Goal: Information Seeking & Learning: Stay updated

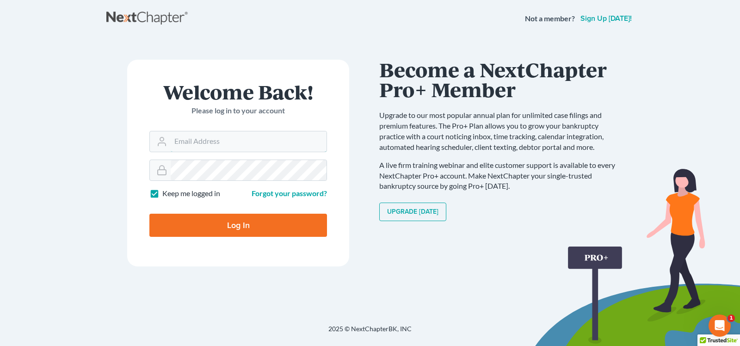
type input "[EMAIL_ADDRESS][DOMAIN_NAME]"
click at [274, 229] on input "Log In" at bounding box center [238, 225] width 178 height 23
type input "Thinking..."
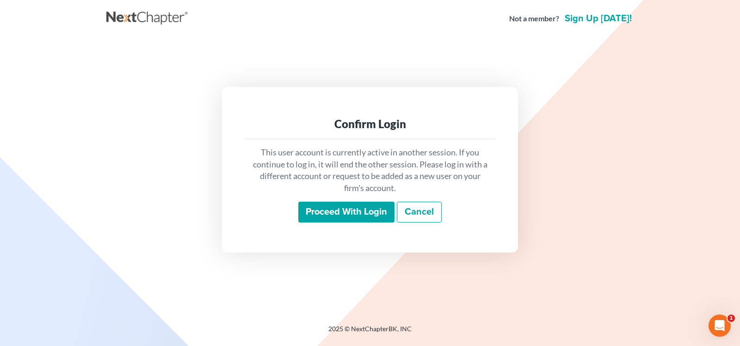
click at [350, 217] on input "Proceed with login" at bounding box center [346, 212] width 96 height 21
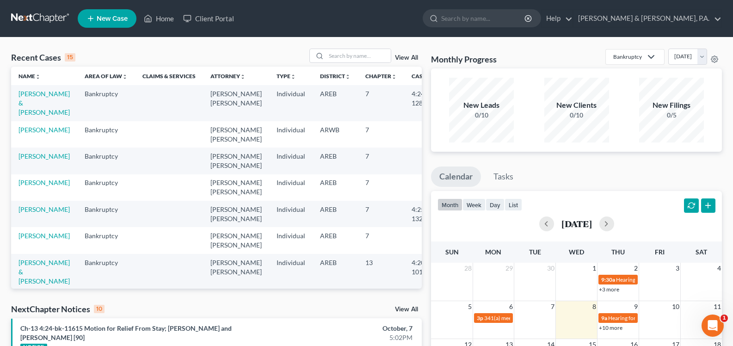
click at [411, 306] on div "NextChapter Notices 10 View All" at bounding box center [216, 311] width 411 height 15
click at [413, 312] on link "View All" at bounding box center [406, 309] width 23 height 6
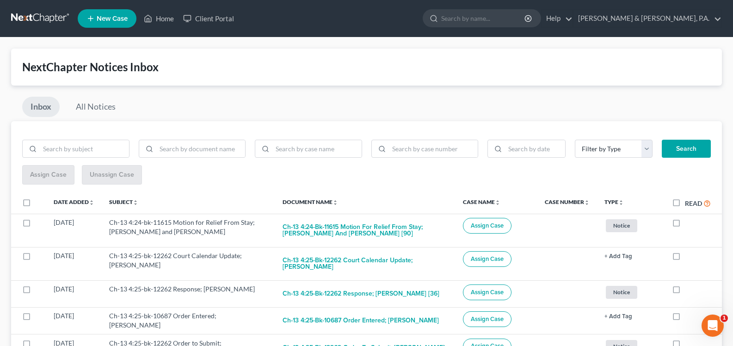
click at [171, 158] on div at bounding box center [192, 149] width 117 height 19
click at [171, 148] on input "search" at bounding box center [200, 149] width 89 height 18
type input "bnc"
click at [695, 147] on button "Search" at bounding box center [686, 149] width 49 height 19
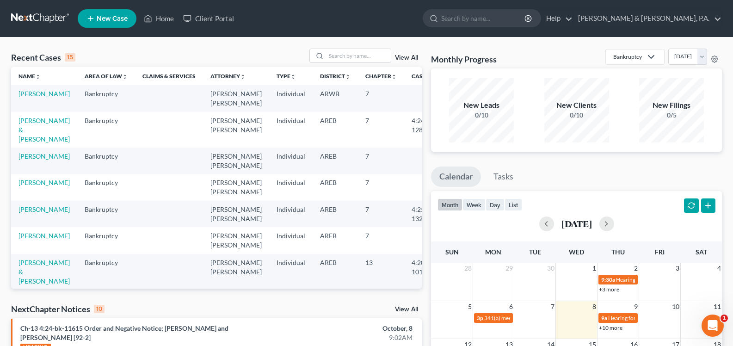
click at [32, 98] on td "[PERSON_NAME]" at bounding box center [44, 98] width 66 height 26
click at [30, 94] on link "[PERSON_NAME]" at bounding box center [44, 94] width 51 height 8
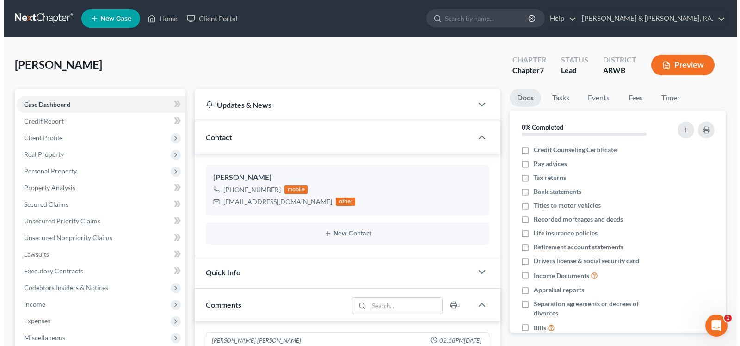
scroll to position [105, 0]
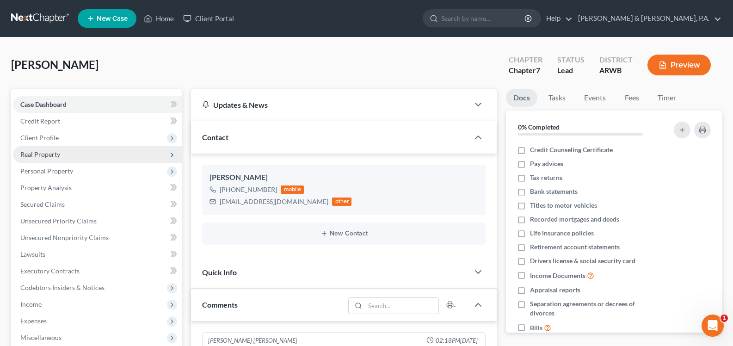
click at [47, 155] on span "Real Property" at bounding box center [40, 154] width 40 height 8
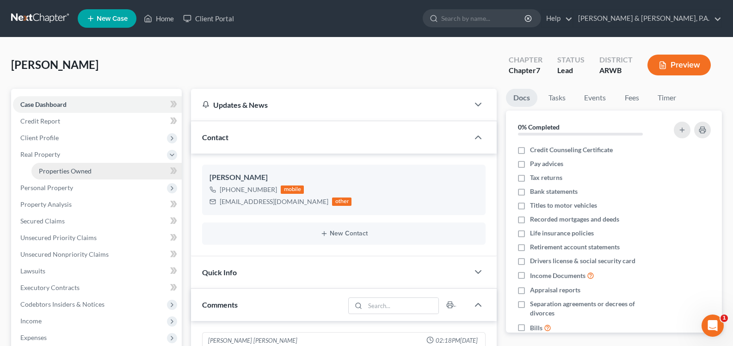
click at [104, 171] on link "Properties Owned" at bounding box center [106, 171] width 150 height 17
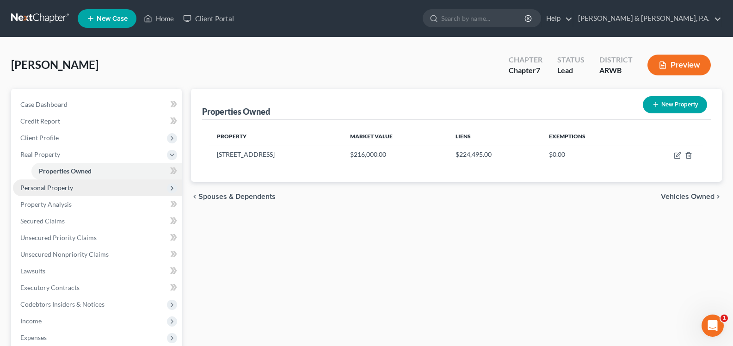
click at [61, 187] on span "Personal Property" at bounding box center [46, 188] width 53 height 8
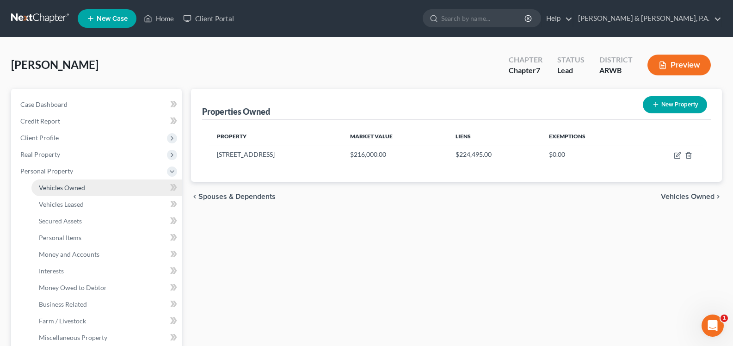
click at [63, 187] on span "Vehicles Owned" at bounding box center [62, 188] width 46 height 8
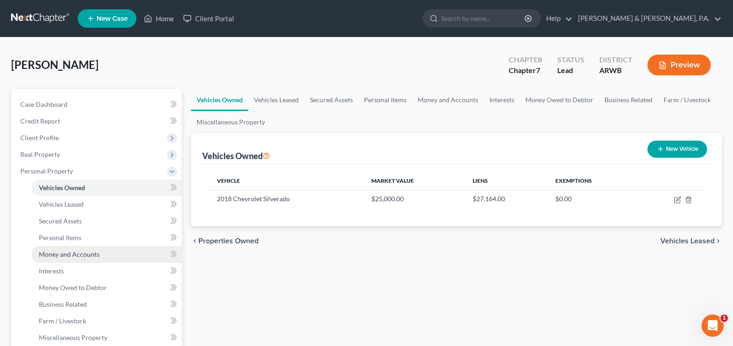
click at [72, 255] on span "Money and Accounts" at bounding box center [69, 254] width 61 height 8
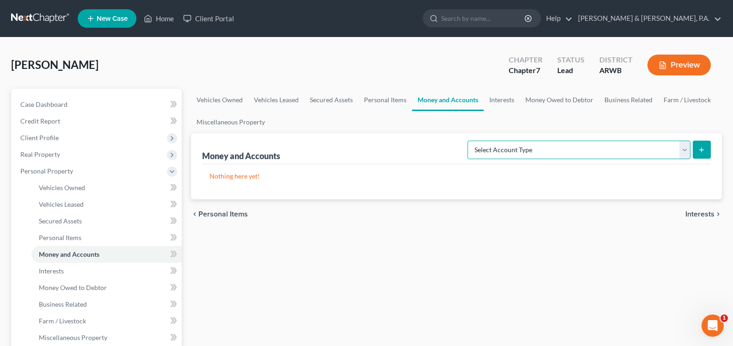
click at [687, 150] on select "Select Account Type Brokerage (A/B: 18, SOFA: 20) Cash on Hand (A/B: 16) Certif…" at bounding box center [579, 150] width 223 height 19
select select "checking"
click at [470, 141] on select "Select Account Type Brokerage (A/B: 18, SOFA: 20) Cash on Hand (A/B: 16) Certif…" at bounding box center [579, 150] width 223 height 19
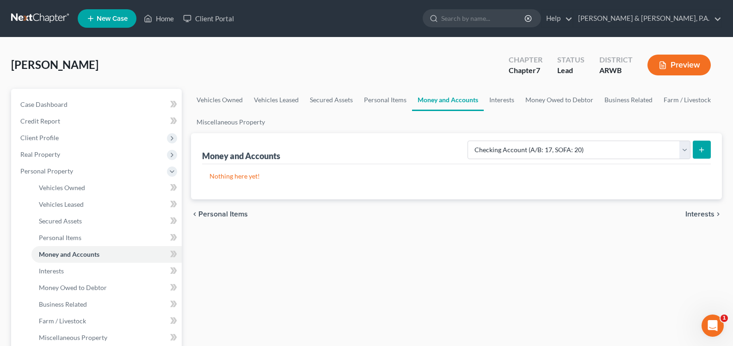
click at [700, 147] on icon "submit" at bounding box center [701, 149] width 7 height 7
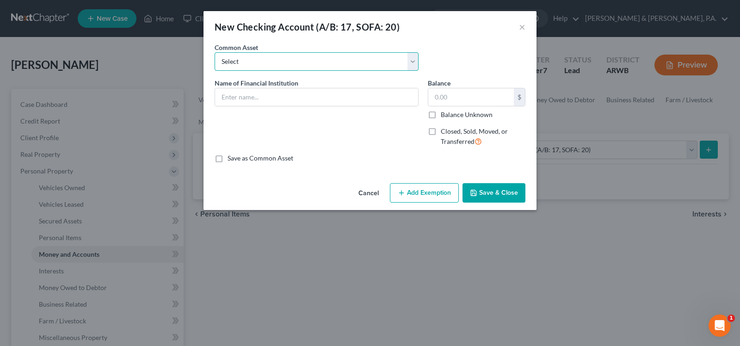
click at [273, 65] on select "Select Centennial Bank Simmons Bank First Arkansas Bank & Trust First Security …" at bounding box center [317, 61] width 204 height 19
select select "0"
click at [215, 52] on select "Select Centennial Bank Simmons Bank First Arkansas Bank & Trust First Security …" at bounding box center [317, 61] width 204 height 19
type input "Centennial Bank"
type input "276.59"
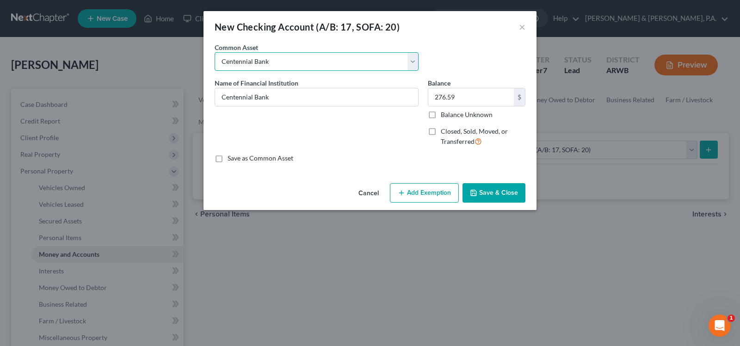
click at [273, 65] on select "Select Centennial Bank Simmons Bank First Arkansas Bank & Trust First Security …" at bounding box center [317, 61] width 204 height 19
select select
click at [215, 52] on select "Select Centennial Bank Simmons Bank First Arkansas Bank & Trust First Security …" at bounding box center [317, 61] width 204 height 19
click at [260, 98] on input "text" at bounding box center [316, 97] width 203 height 18
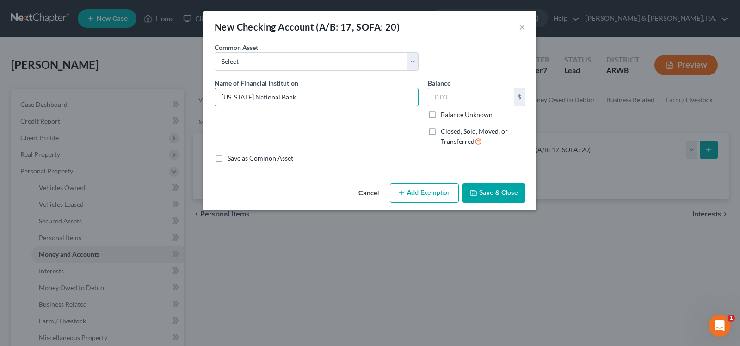
type input "Louisiana National Bank"
click at [413, 192] on button "Add Exemption" at bounding box center [424, 192] width 69 height 19
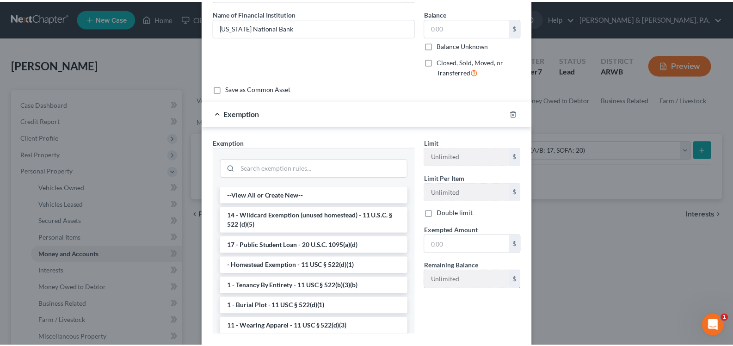
scroll to position [124, 0]
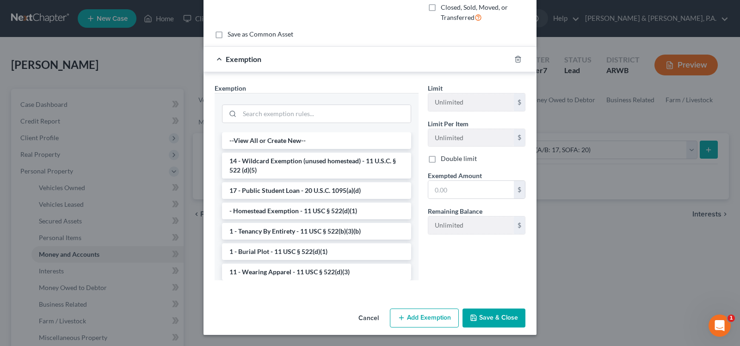
click at [488, 317] on button "Save & Close" at bounding box center [494, 318] width 63 height 19
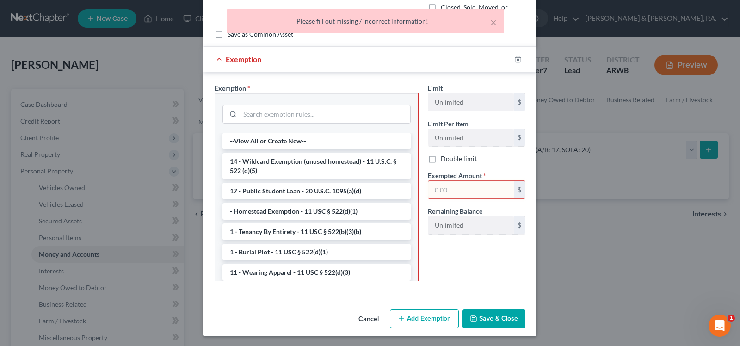
click at [373, 316] on button "Cancel" at bounding box center [368, 320] width 35 height 19
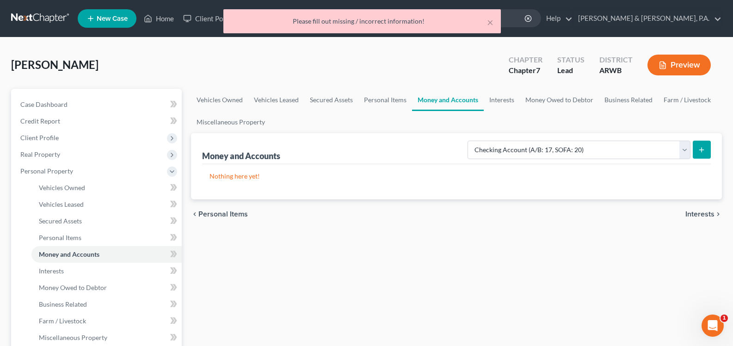
click at [709, 152] on button "submit" at bounding box center [702, 150] width 18 height 18
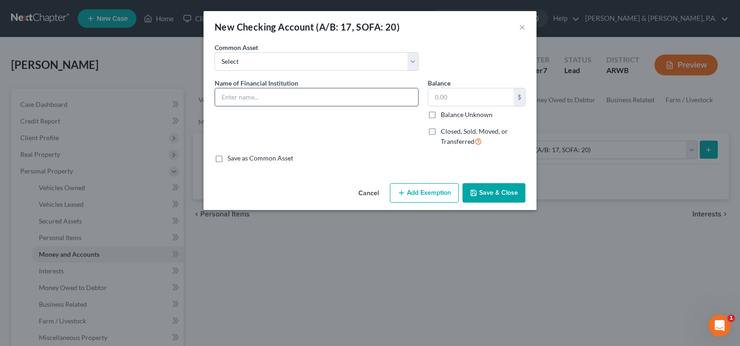
click at [271, 102] on input "text" at bounding box center [316, 97] width 203 height 18
type input "Louisiana National Bank"
click at [477, 196] on icon "button" at bounding box center [474, 193] width 6 height 6
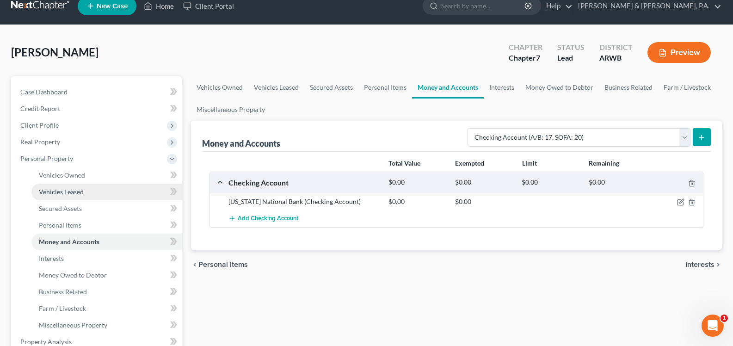
scroll to position [75, 0]
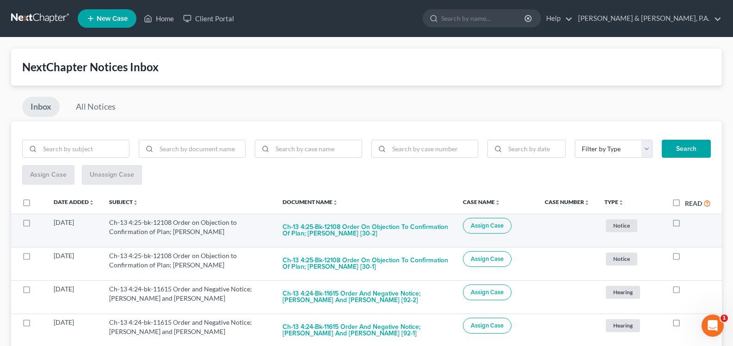
click at [685, 225] on label at bounding box center [685, 225] width 0 height 0
click at [689, 224] on input "checkbox" at bounding box center [692, 221] width 6 height 6
checkbox input "true"
click at [371, 234] on button "Ch-13 4:25-bk-12108 Order on Objection to Confirmation of Plan; Rachael S Simmo…" at bounding box center [366, 230] width 166 height 25
checkbox input "true"
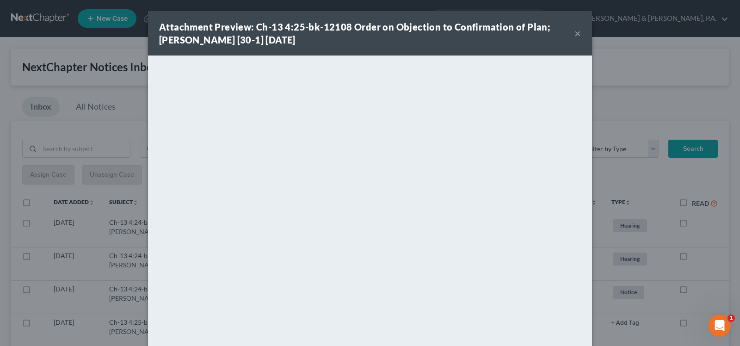
click at [153, 20] on div "Attachment Preview: Ch-13 4:25-bk-12108 Order on Objection to Confirmation of P…" at bounding box center [370, 33] width 444 height 44
click at [150, 17] on div "Attachment Preview: Ch-13 4:25-bk-12108 Order on Objection to Confirmation of P…" at bounding box center [370, 33] width 444 height 44
click at [575, 34] on button "×" at bounding box center [578, 33] width 6 height 11
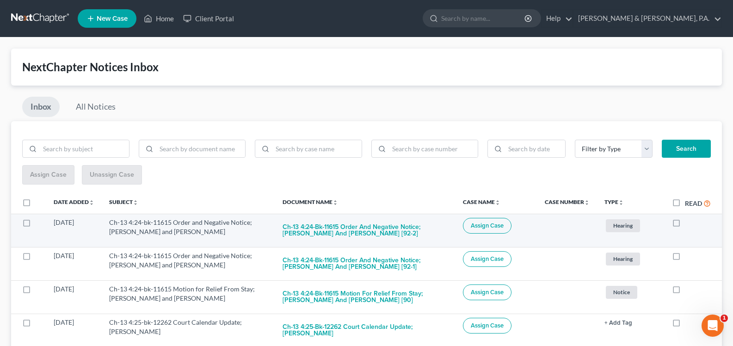
click at [685, 225] on label at bounding box center [685, 225] width 0 height 0
click at [689, 222] on input "checkbox" at bounding box center [692, 221] width 6 height 6
checkbox input "true"
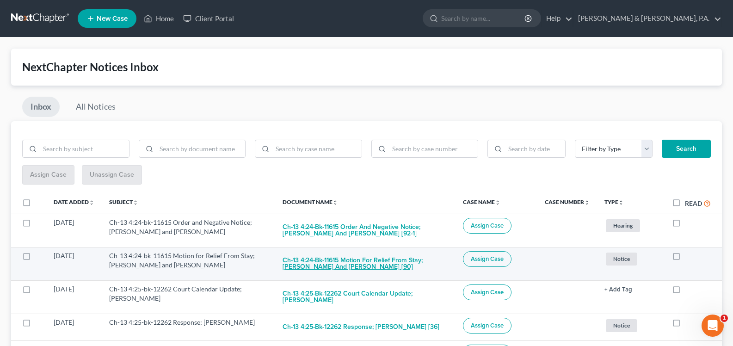
click at [354, 265] on button "Ch-13 4:24-bk-11615 Motion for Relief From Stay; Gloria Plymale and Codi Plymal…" at bounding box center [366, 263] width 166 height 25
checkbox input "true"
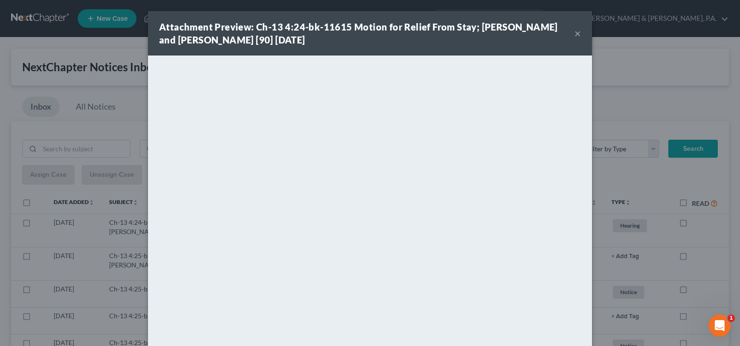
click at [575, 32] on button "×" at bounding box center [578, 33] width 6 height 11
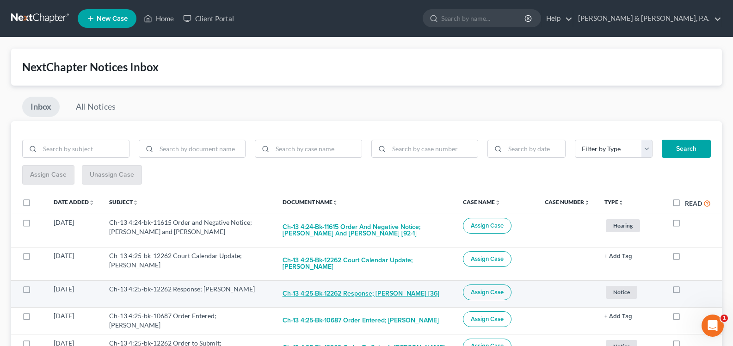
click at [342, 285] on button "Ch-13 4:25-bk-12262 Response; Kari Lane Castleberry [36]" at bounding box center [361, 294] width 157 height 19
checkbox input "true"
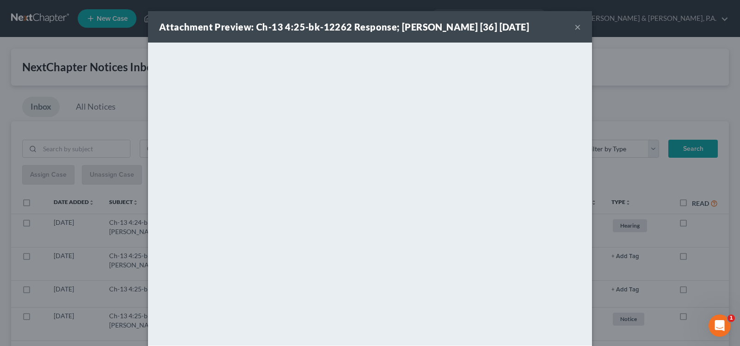
click at [575, 30] on button "×" at bounding box center [578, 26] width 6 height 11
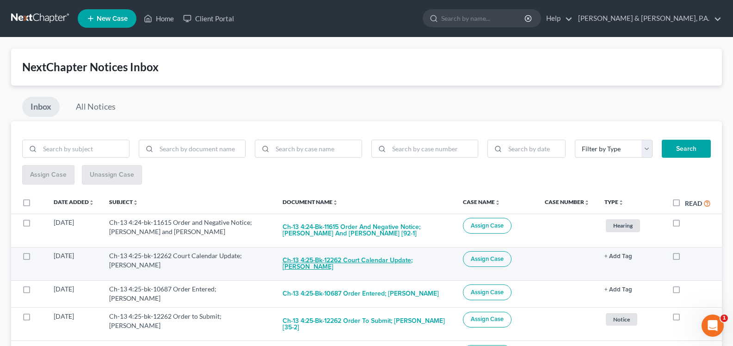
click at [393, 257] on button "Ch-13 4:25-bk-12262 Court Calendar Update; Kari Lane Castleberry" at bounding box center [366, 263] width 166 height 25
checkbox input "true"
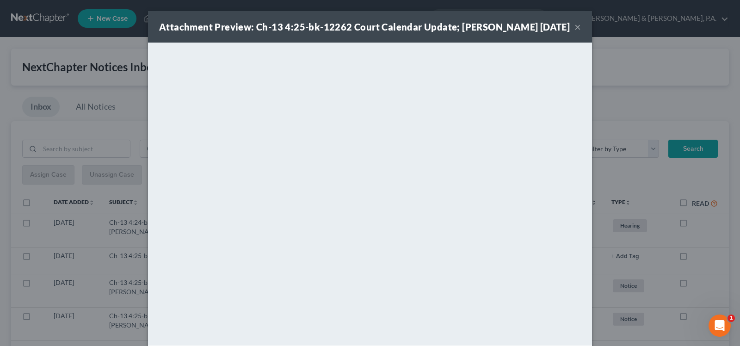
click at [575, 32] on button "×" at bounding box center [578, 26] width 6 height 11
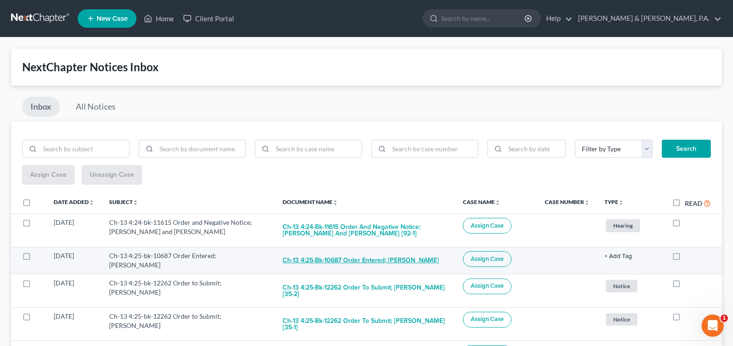
click at [342, 258] on button "Ch-13 4:25-bk-10687 Order Entered; Frederique C. Pennington" at bounding box center [361, 260] width 156 height 19
checkbox input "true"
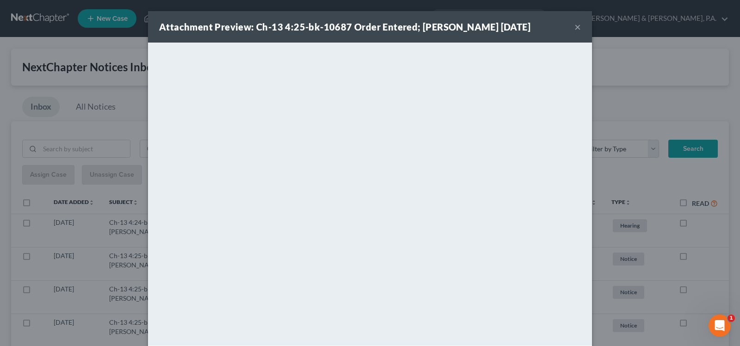
click at [575, 32] on button "×" at bounding box center [578, 26] width 6 height 11
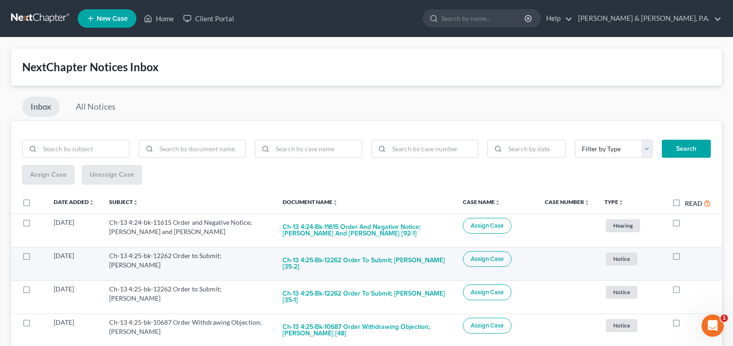
click at [685, 258] on label at bounding box center [685, 258] width 0 height 0
click at [689, 256] on input "checkbox" at bounding box center [692, 254] width 6 height 6
checkbox input "true"
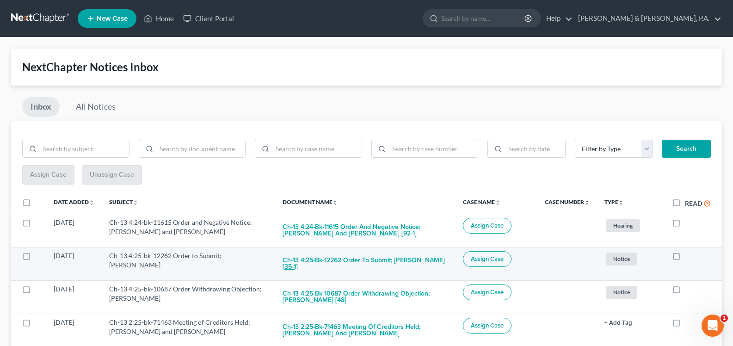
click at [375, 258] on button "Ch-13 4:25-bk-12262 Order to Submit; Kari Lane Castleberry [35-1]" at bounding box center [366, 263] width 166 height 25
checkbox input "true"
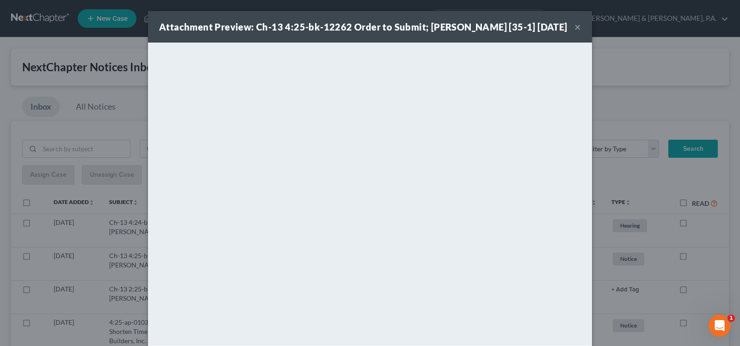
click at [575, 32] on button "×" at bounding box center [578, 26] width 6 height 11
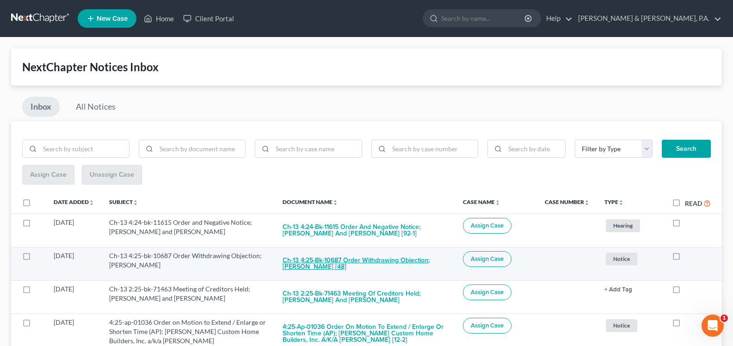
click at [366, 261] on button "Ch-13 4:25-bk-10687 Order Withdrawing Objection; Frederique C. Pennington [48]" at bounding box center [366, 263] width 166 height 25
checkbox input "true"
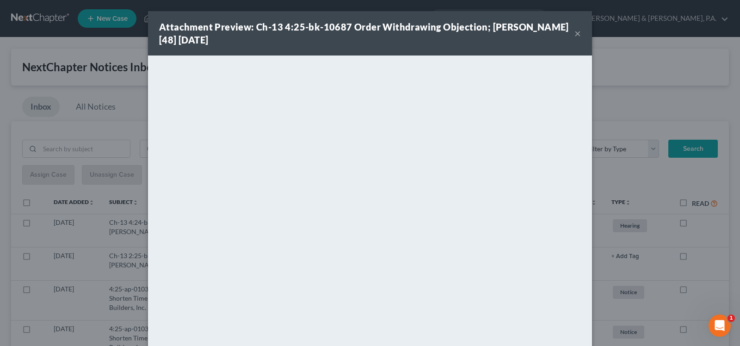
click at [575, 34] on button "×" at bounding box center [578, 33] width 6 height 11
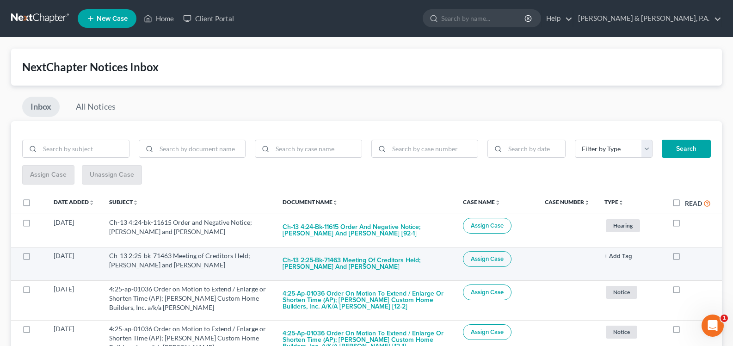
click at [685, 258] on label at bounding box center [685, 258] width 0 height 0
click at [689, 257] on input "checkbox" at bounding box center [692, 254] width 6 height 6
checkbox input "true"
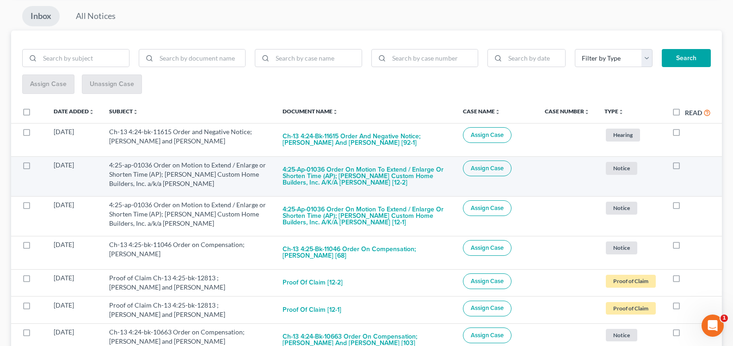
scroll to position [92, 0]
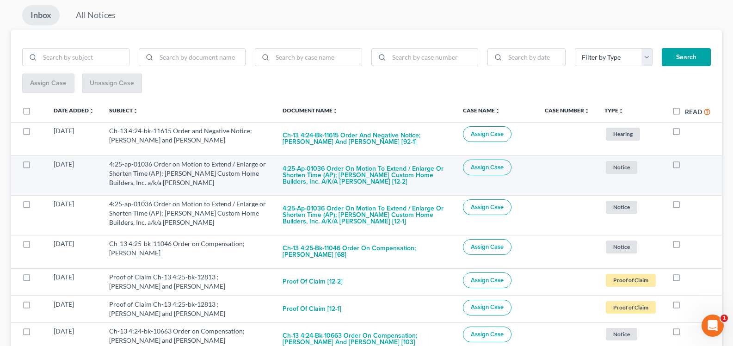
click at [685, 167] on label at bounding box center [685, 167] width 0 height 0
click at [689, 162] on input "checkbox" at bounding box center [692, 163] width 6 height 6
checkbox input "true"
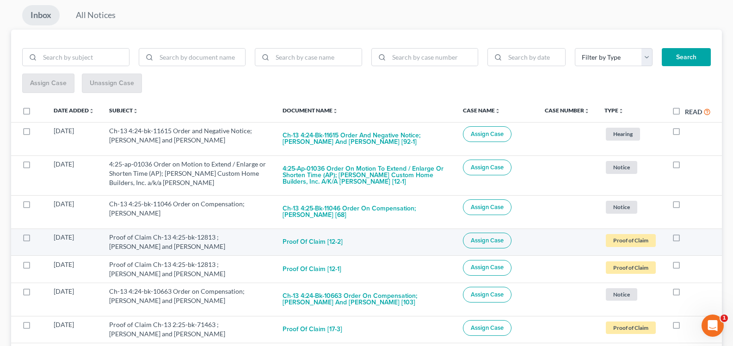
click at [685, 240] on label at bounding box center [685, 240] width 0 height 0
click at [689, 239] on input "checkbox" at bounding box center [692, 236] width 6 height 6
checkbox input "true"
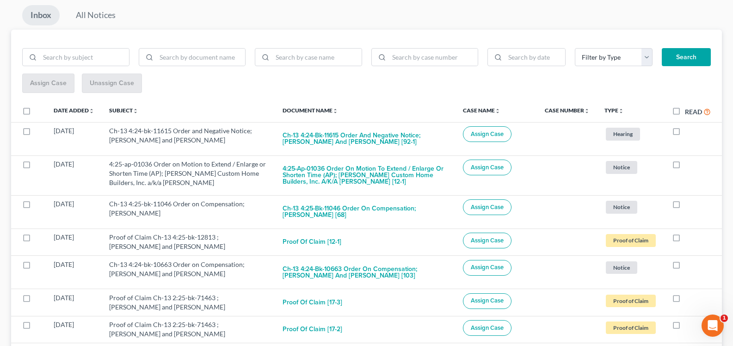
click at [685, 240] on label at bounding box center [685, 240] width 0 height 0
click at [689, 239] on input "checkbox" at bounding box center [692, 236] width 6 height 6
checkbox input "true"
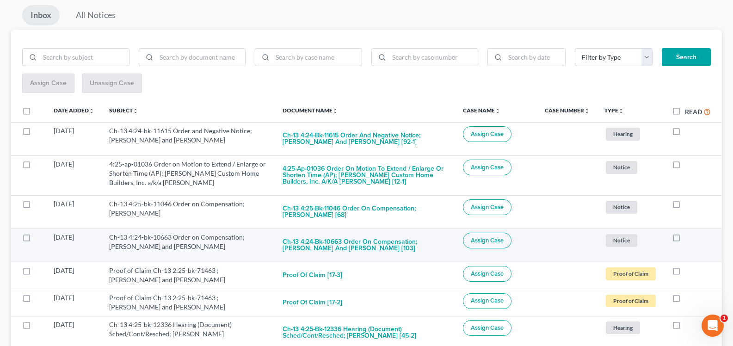
click at [685, 240] on label at bounding box center [685, 240] width 0 height 0
click at [689, 239] on input "checkbox" at bounding box center [692, 236] width 6 height 6
checkbox input "true"
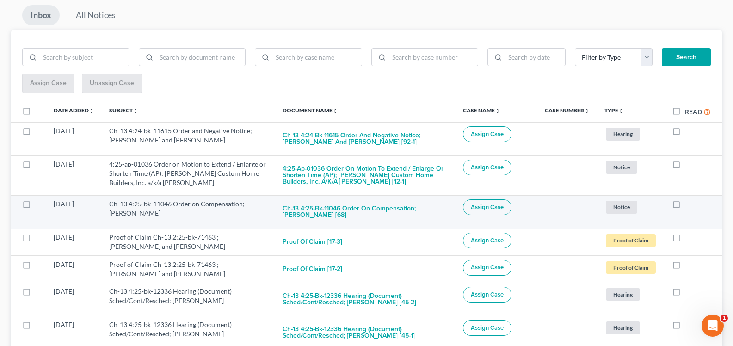
click at [676, 212] on td at bounding box center [693, 211] width 57 height 33
click at [685, 206] on label at bounding box center [685, 206] width 0 height 0
click at [689, 205] on input "checkbox" at bounding box center [692, 202] width 6 height 6
checkbox input "true"
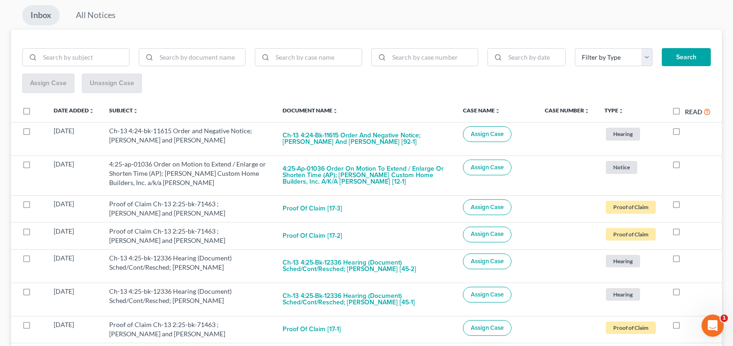
click at [685, 206] on label at bounding box center [685, 206] width 0 height 0
click at [689, 205] on input "checkbox" at bounding box center [692, 202] width 6 height 6
checkbox input "true"
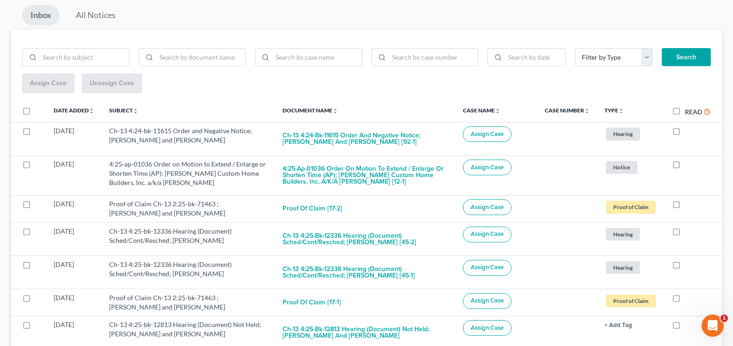
click at [685, 206] on label at bounding box center [685, 206] width 0 height 0
click at [689, 205] on input "checkbox" at bounding box center [692, 202] width 6 height 6
checkbox input "true"
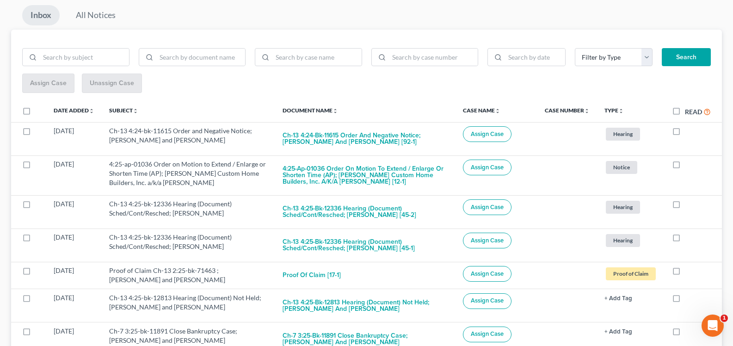
click at [685, 206] on label at bounding box center [685, 206] width 0 height 0
click at [689, 205] on input "checkbox" at bounding box center [692, 202] width 6 height 6
checkbox input "true"
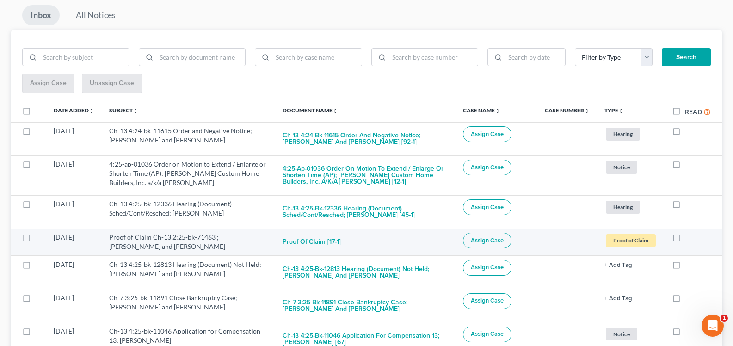
click at [685, 240] on label at bounding box center [685, 240] width 0 height 0
click at [689, 236] on input "checkbox" at bounding box center [692, 236] width 6 height 6
checkbox input "true"
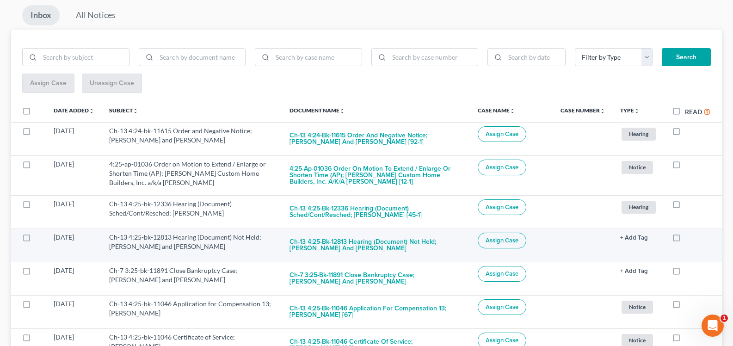
click at [685, 240] on label at bounding box center [685, 240] width 0 height 0
click at [689, 238] on input "checkbox" at bounding box center [692, 236] width 6 height 6
checkbox input "true"
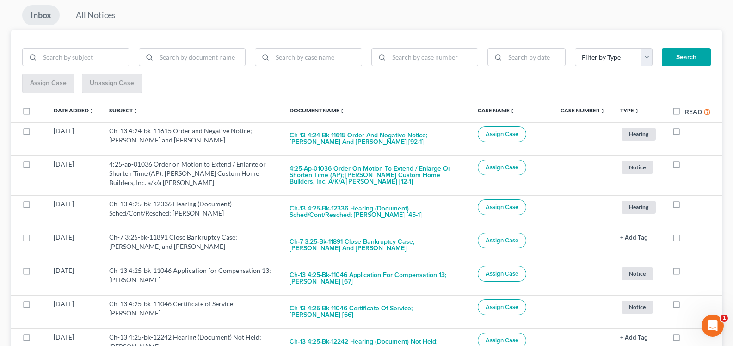
click at [685, 240] on label at bounding box center [685, 240] width 0 height 0
click at [689, 238] on input "checkbox" at bounding box center [692, 236] width 6 height 6
checkbox input "true"
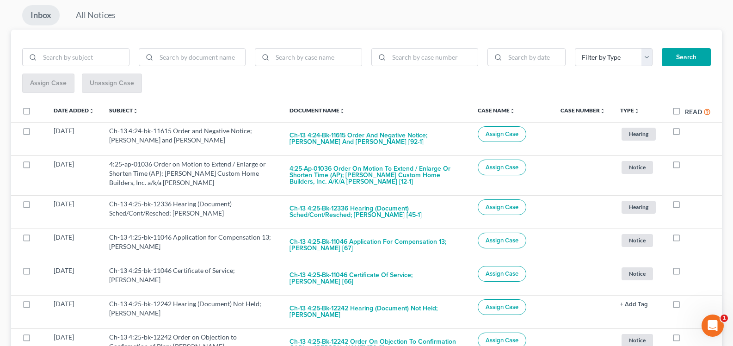
click at [685, 240] on label at bounding box center [685, 240] width 0 height 0
click at [689, 238] on input "checkbox" at bounding box center [692, 236] width 6 height 6
checkbox input "true"
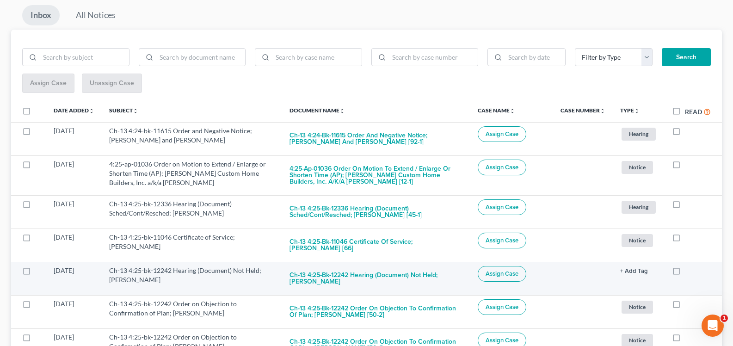
click at [685, 273] on label at bounding box center [685, 273] width 0 height 0
click at [689, 270] on input "checkbox" at bounding box center [692, 269] width 6 height 6
checkbox input "true"
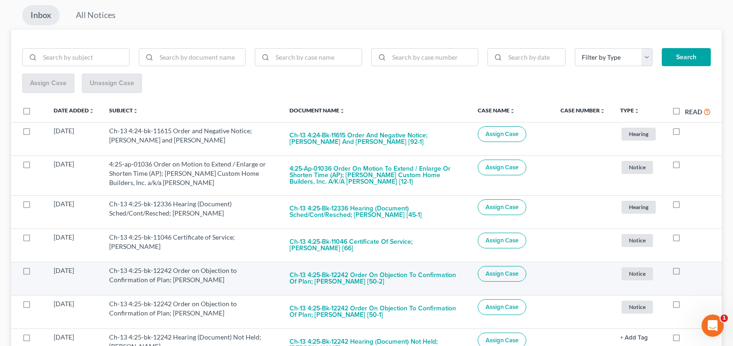
click at [685, 273] on label at bounding box center [685, 273] width 0 height 0
click at [689, 269] on input "checkbox" at bounding box center [692, 269] width 6 height 6
checkbox input "true"
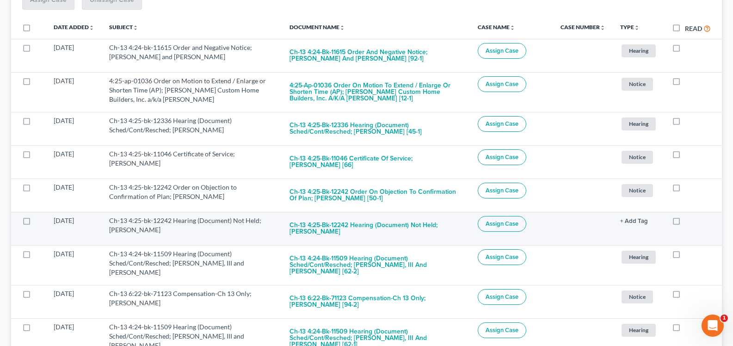
scroll to position [177, 0]
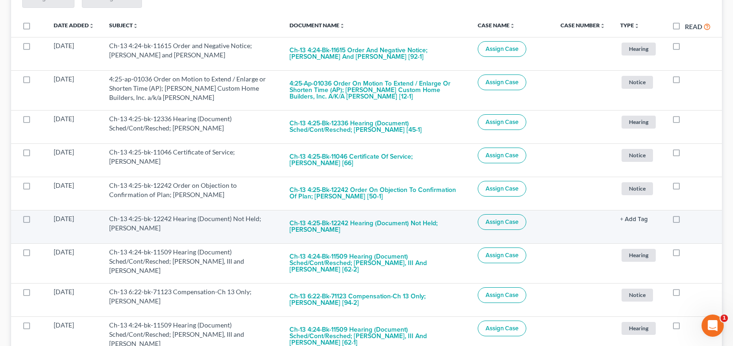
click at [685, 221] on label at bounding box center [685, 221] width 0 height 0
click at [689, 218] on input "checkbox" at bounding box center [692, 217] width 6 height 6
checkbox input "true"
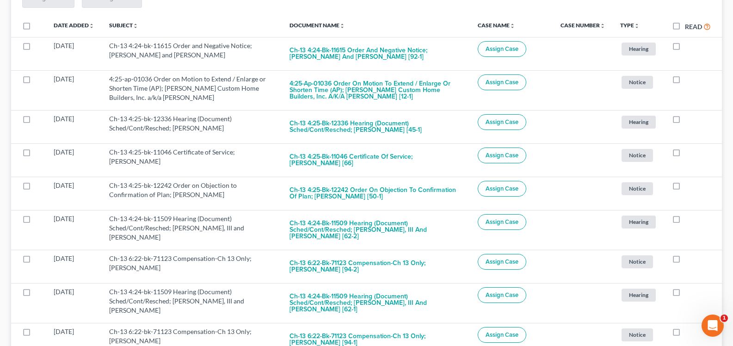
click at [680, 231] on td at bounding box center [693, 230] width 57 height 40
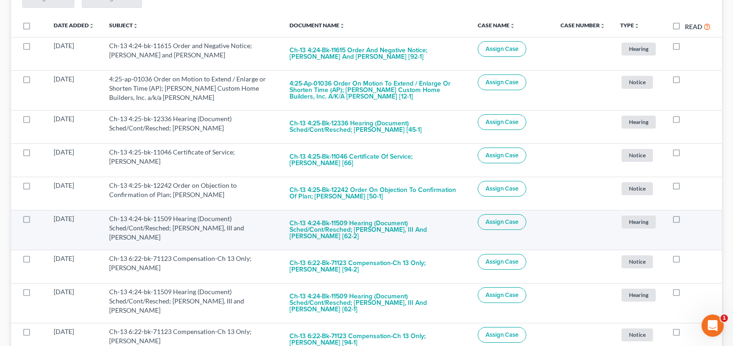
click at [685, 221] on label at bounding box center [685, 221] width 0 height 0
click at [689, 220] on input "checkbox" at bounding box center [692, 217] width 6 height 6
checkbox input "true"
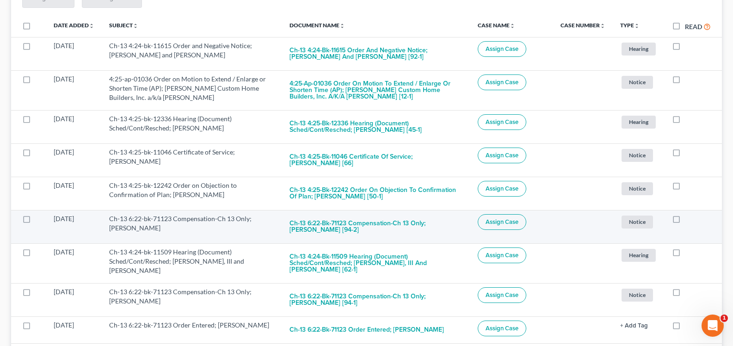
click at [685, 221] on label at bounding box center [685, 221] width 0 height 0
click at [689, 219] on input "checkbox" at bounding box center [692, 217] width 6 height 6
checkbox input "true"
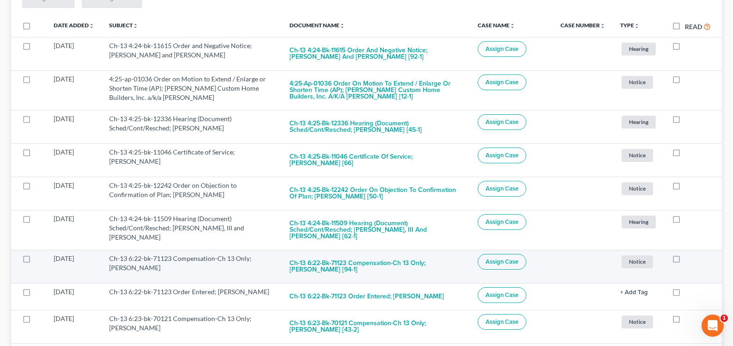
click at [685, 261] on label at bounding box center [685, 261] width 0 height 0
click at [689, 260] on input "checkbox" at bounding box center [692, 257] width 6 height 6
checkbox input "true"
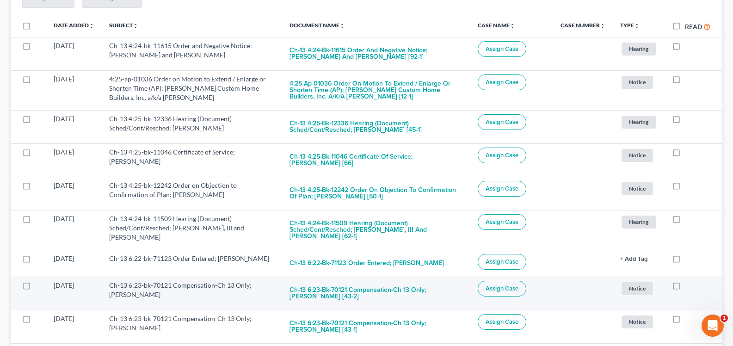
click at [685, 288] on label at bounding box center [685, 288] width 0 height 0
click at [689, 284] on input "checkbox" at bounding box center [692, 284] width 6 height 6
checkbox input "true"
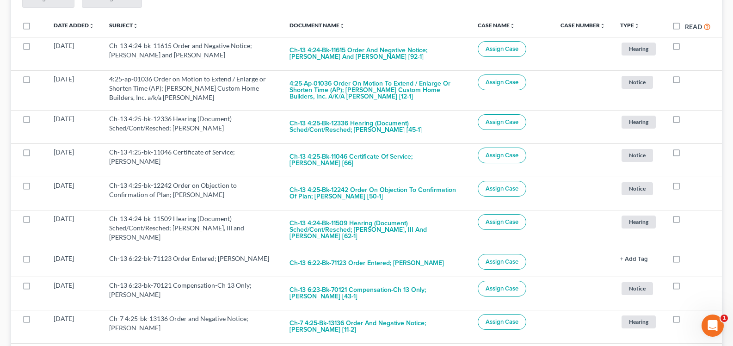
click at [685, 288] on label at bounding box center [685, 288] width 0 height 0
click at [689, 284] on input "checkbox" at bounding box center [692, 284] width 6 height 6
checkbox input "true"
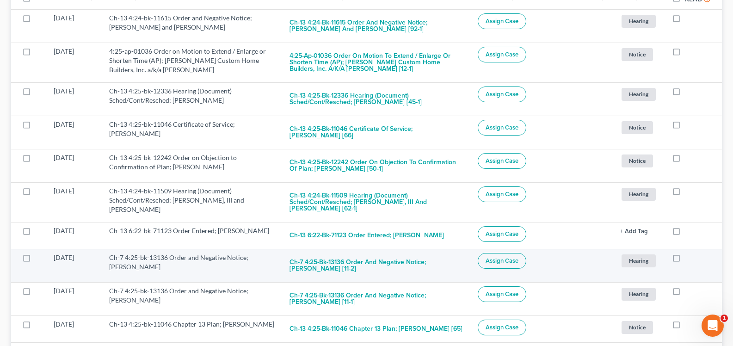
scroll to position [221, 0]
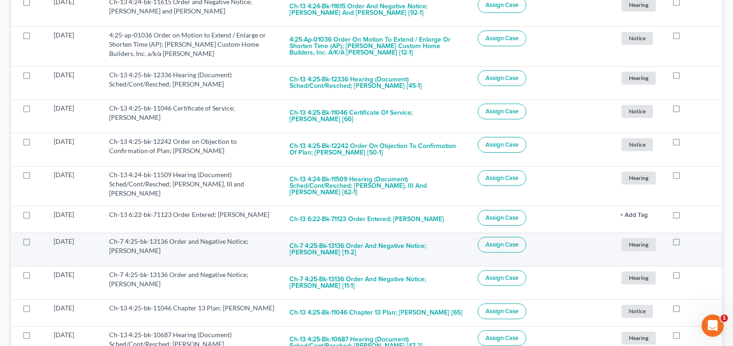
click at [685, 244] on label at bounding box center [685, 244] width 0 height 0
click at [689, 240] on input "checkbox" at bounding box center [692, 240] width 6 height 6
checkbox input "true"
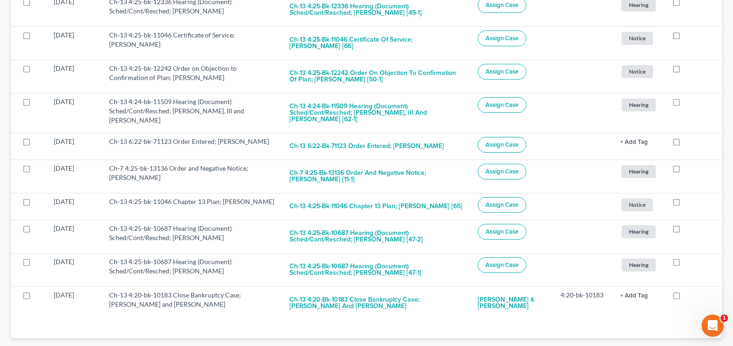
scroll to position [302, 0]
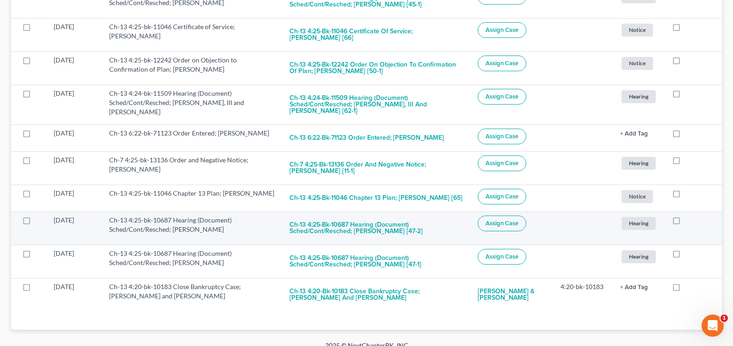
click at [685, 223] on label at bounding box center [685, 223] width 0 height 0
click at [689, 222] on input "checkbox" at bounding box center [692, 219] width 6 height 6
checkbox input "true"
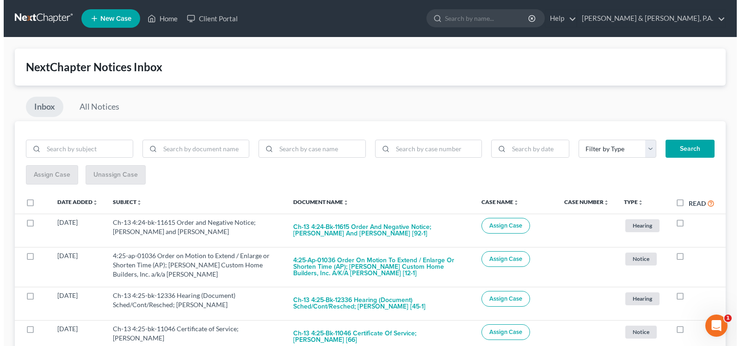
scroll to position [287, 0]
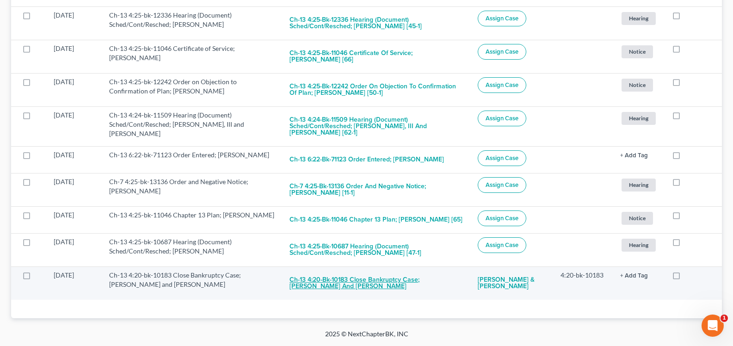
click at [315, 276] on button "Ch-13 4:20-bk-10183 Close Bankruptcy Case; Timothy Walter Samuels and Katrina M…" at bounding box center [376, 283] width 173 height 25
checkbox input "true"
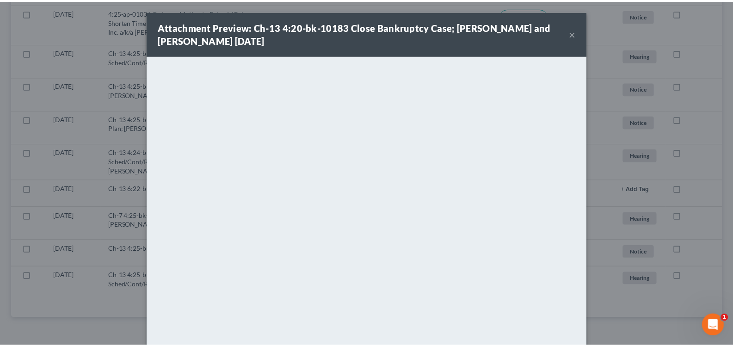
scroll to position [241, 0]
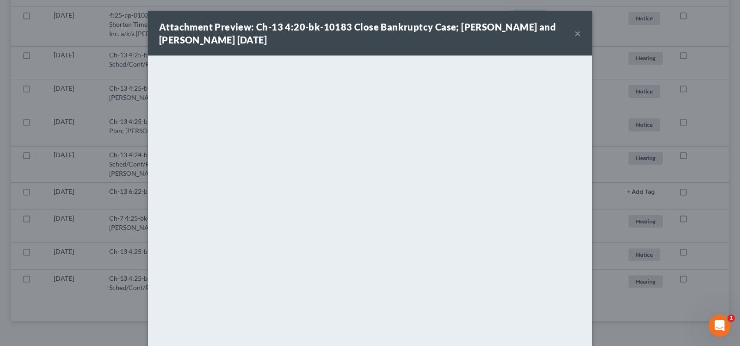
click at [575, 37] on button "×" at bounding box center [578, 33] width 6 height 11
